Goal: Task Accomplishment & Management: Use online tool/utility

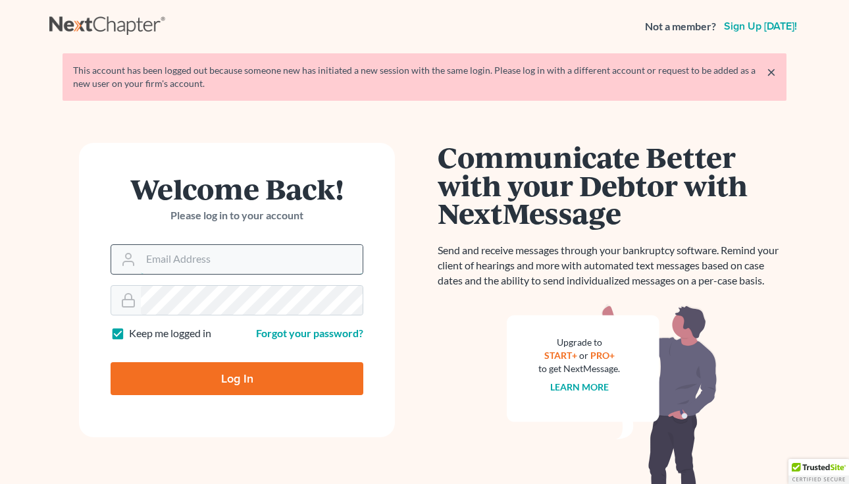
click at [228, 261] on input "Email Address" at bounding box center [252, 259] width 222 height 29
type input "[EMAIL_ADDRESS][DOMAIN_NAME]"
click at [243, 376] on input "Log In" at bounding box center [237, 378] width 253 height 33
type input "Thinking..."
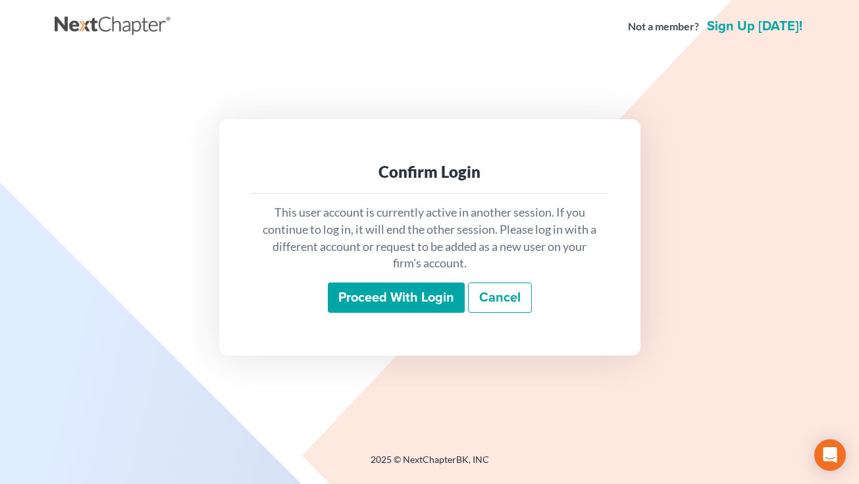
click at [423, 301] on input "Proceed with login" at bounding box center [396, 297] width 137 height 30
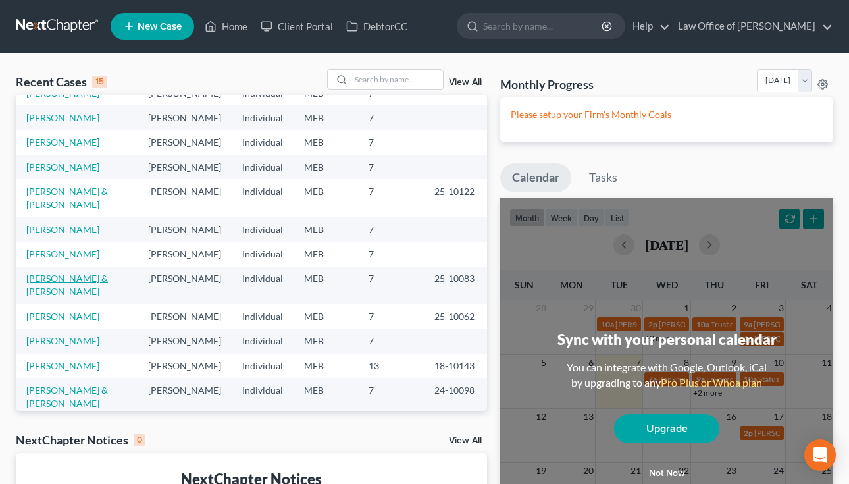
scroll to position [90, 0]
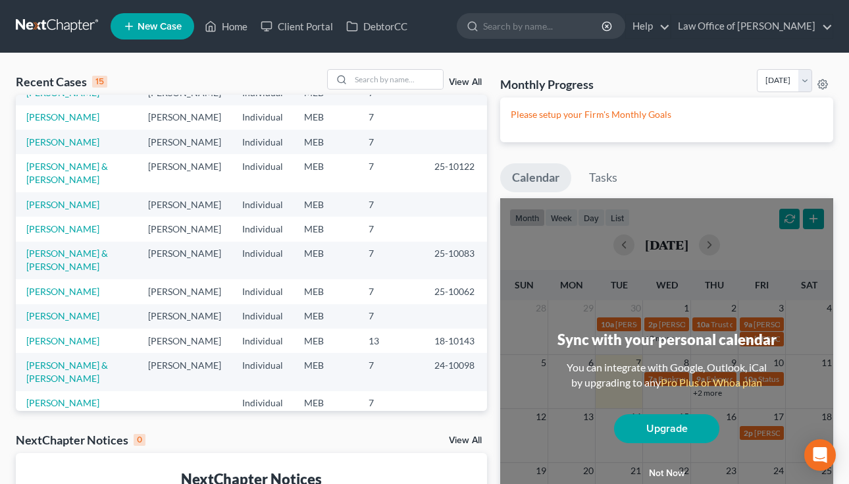
click at [50, 422] on link "[PERSON_NAME]" at bounding box center [62, 427] width 73 height 11
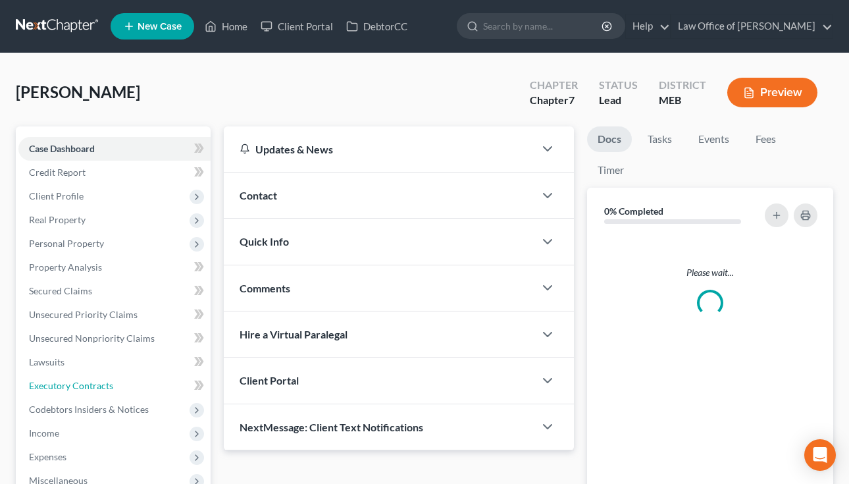
click at [49, 384] on span "Executory Contracts" at bounding box center [71, 385] width 84 height 11
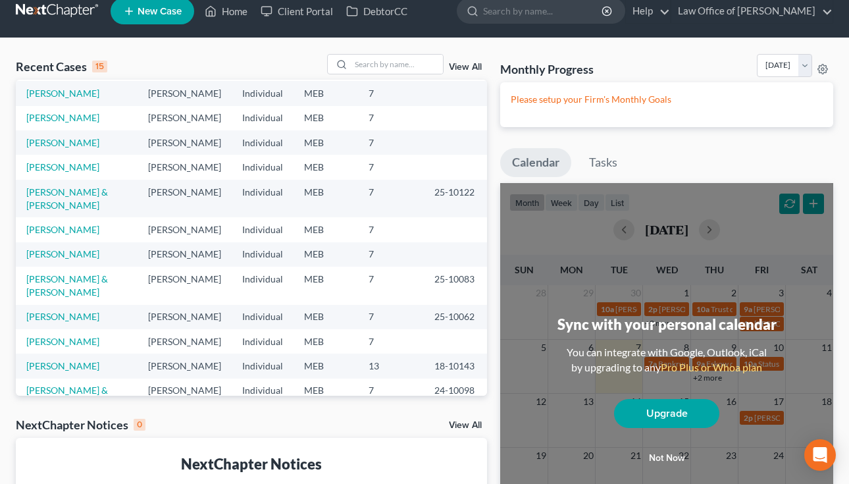
scroll to position [74, 0]
click at [66, 195] on link "[PERSON_NAME] & [PERSON_NAME]" at bounding box center [67, 199] width 82 height 24
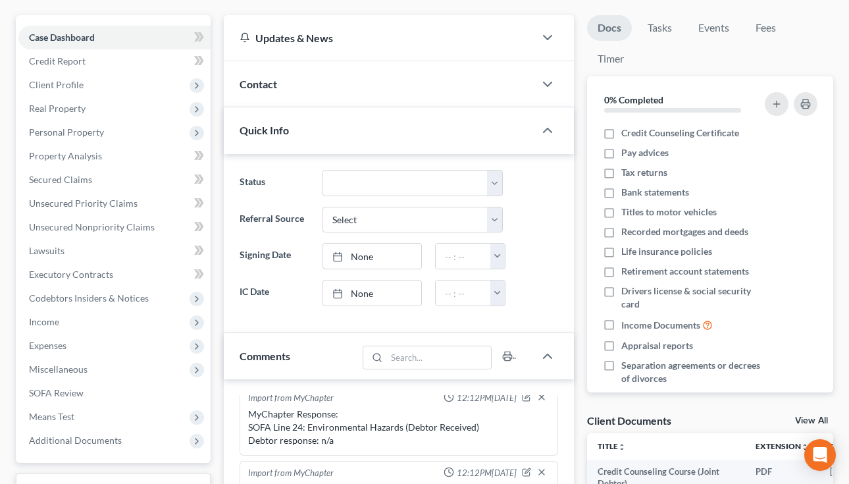
scroll to position [112, 0]
click at [190, 438] on icon at bounding box center [197, 440] width 14 height 14
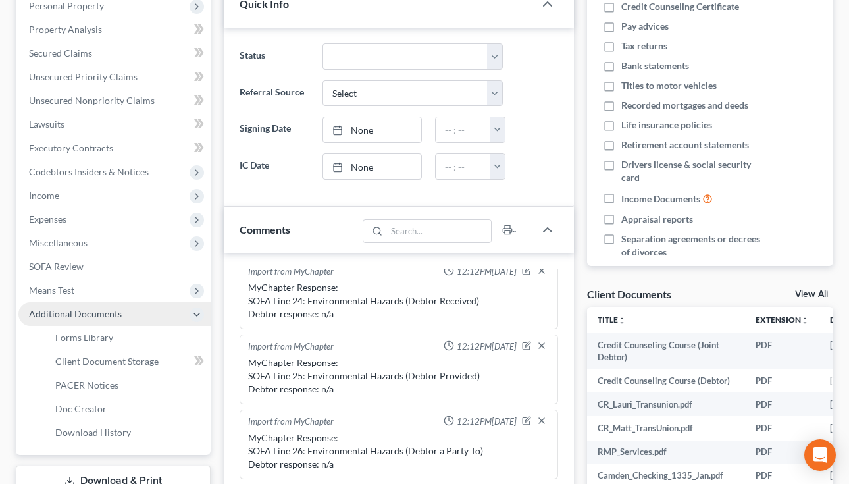
scroll to position [241, 0]
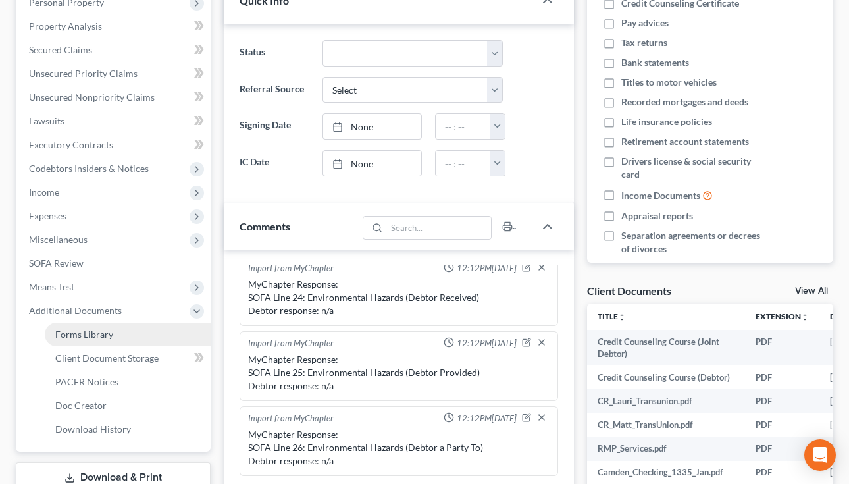
click at [98, 331] on span "Forms Library" at bounding box center [84, 333] width 58 height 11
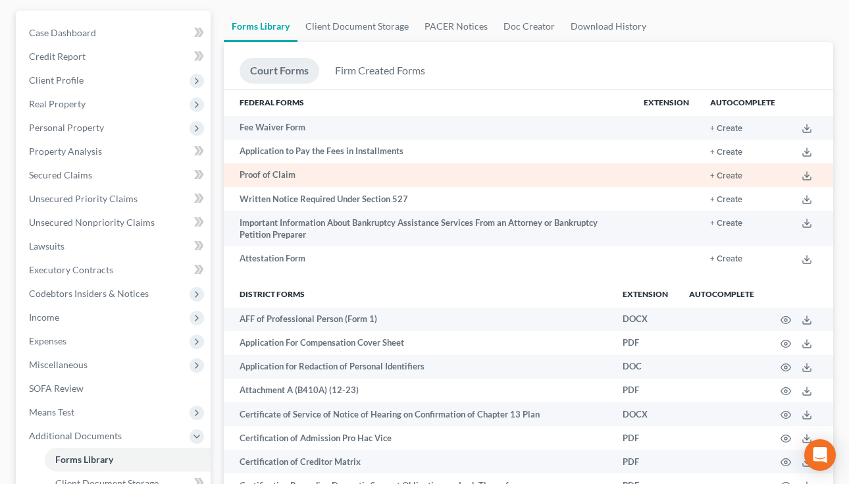
scroll to position [13, 0]
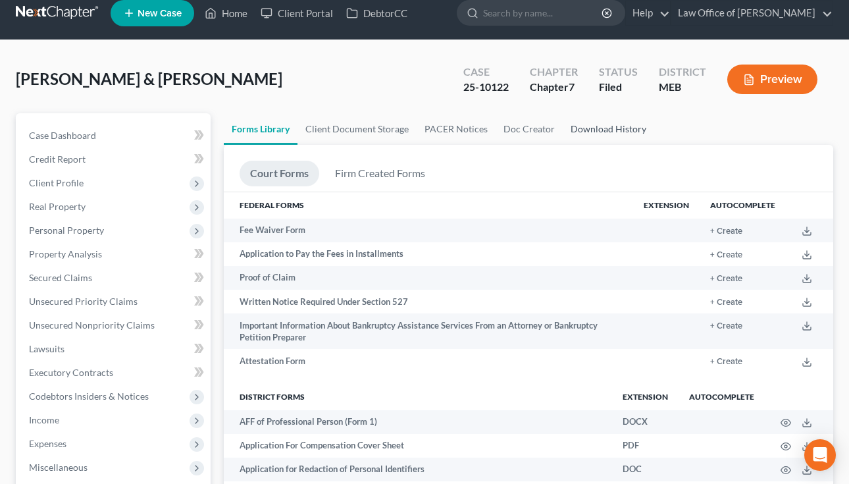
click at [580, 122] on link "Download History" at bounding box center [608, 129] width 91 height 32
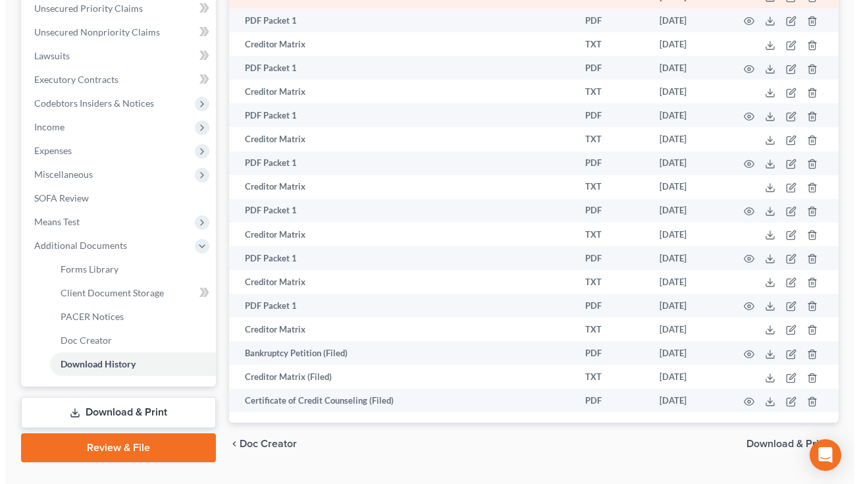
scroll to position [307, 0]
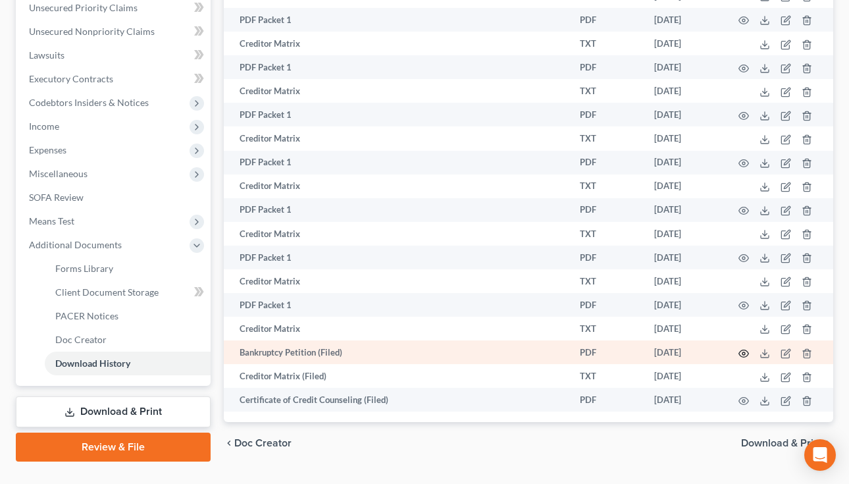
click at [745, 351] on icon "button" at bounding box center [744, 353] width 11 height 11
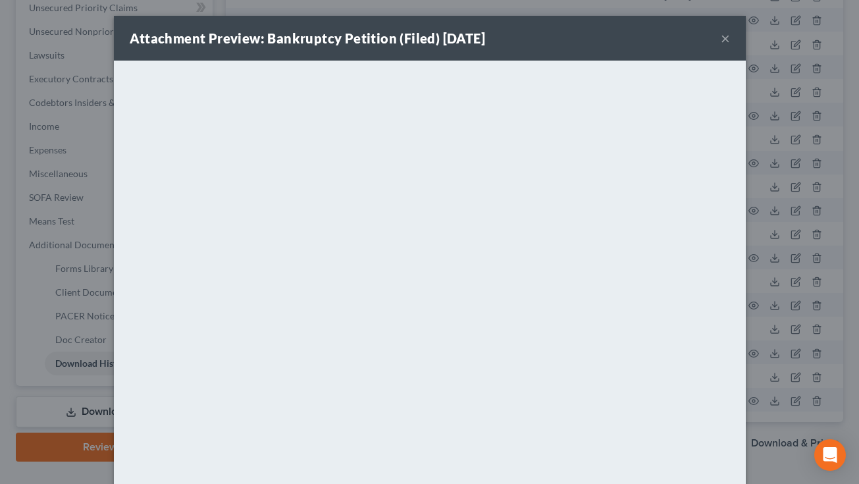
scroll to position [5, 0]
